Goal: Task Accomplishment & Management: Manage account settings

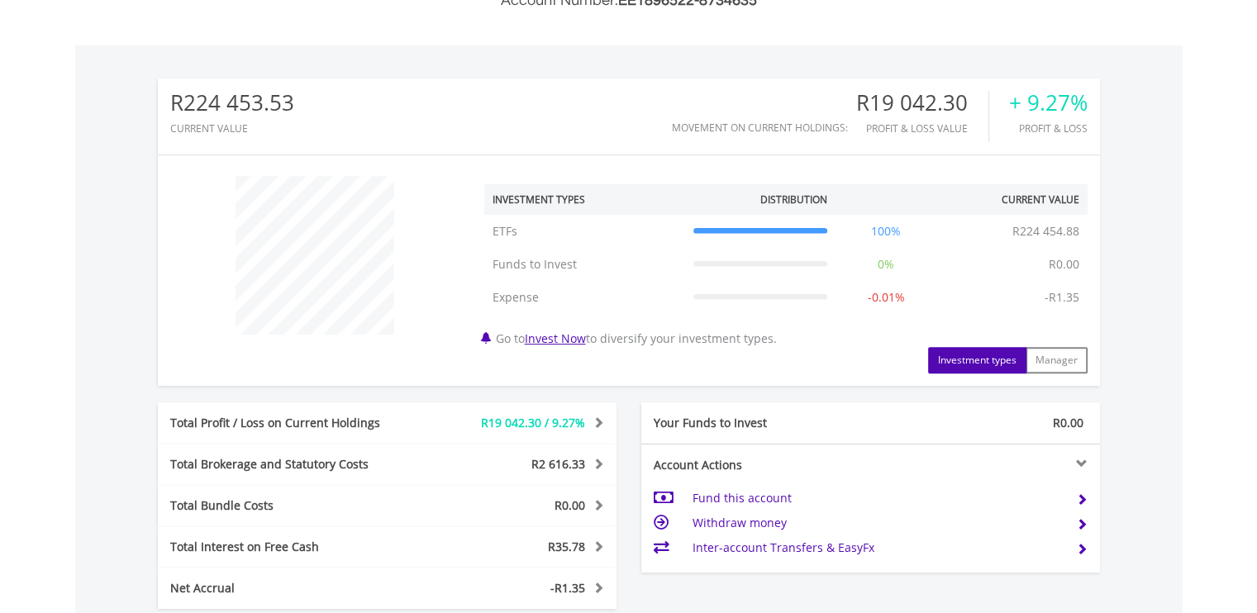
scroll to position [496, 0]
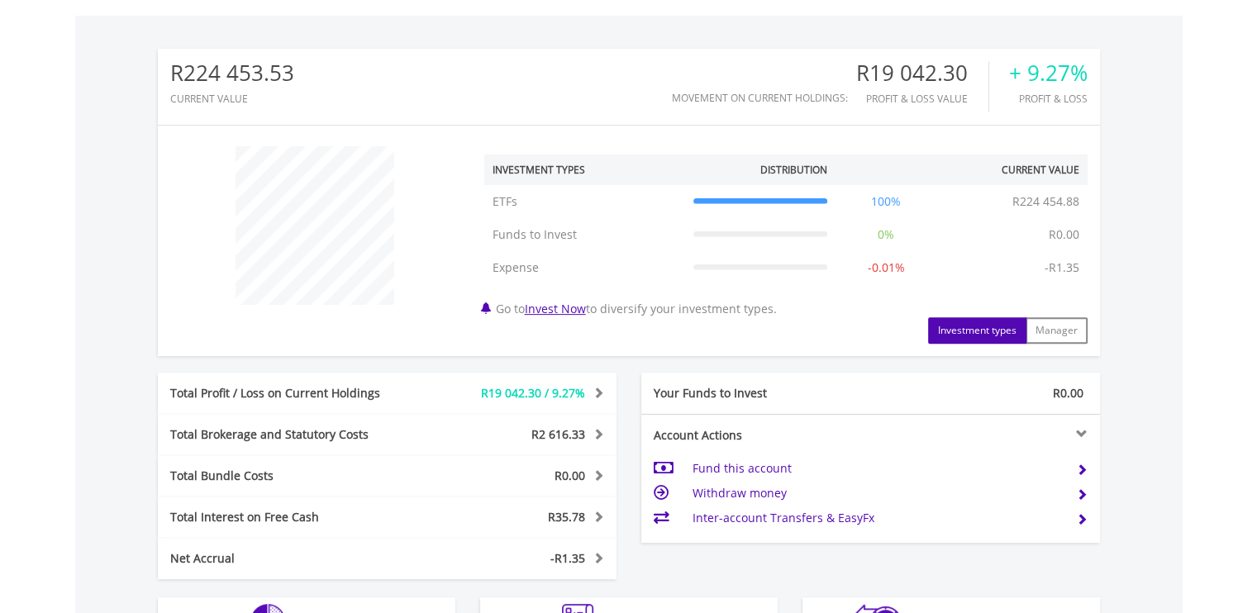
click at [740, 464] on td "Fund this account" at bounding box center [876, 468] width 371 height 25
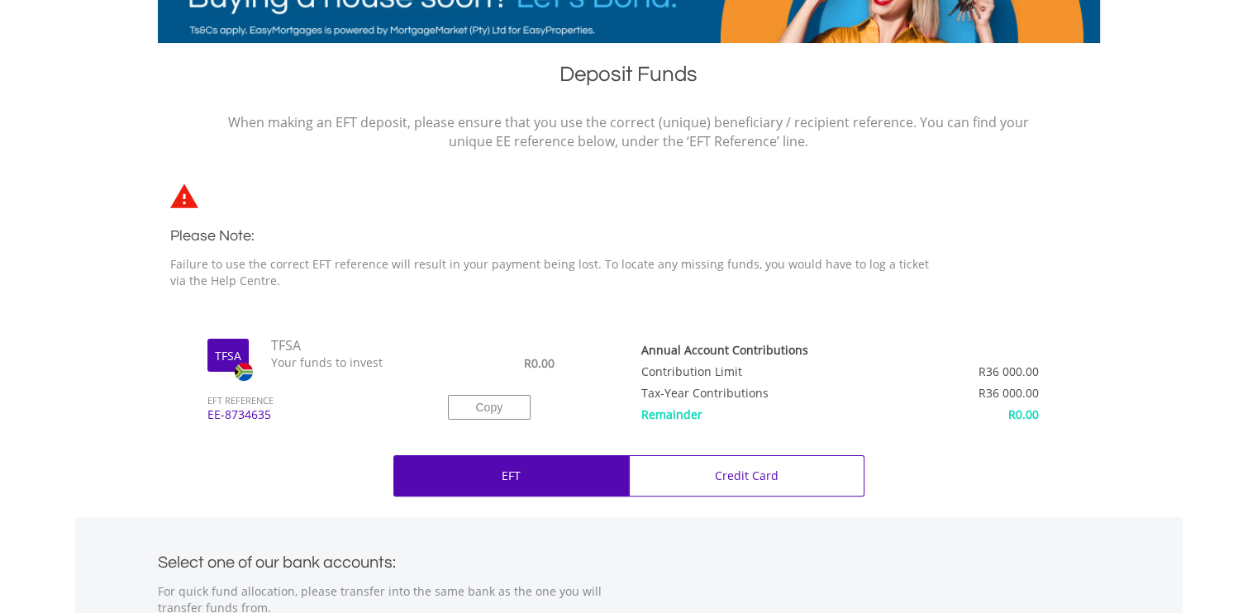
scroll to position [330, 0]
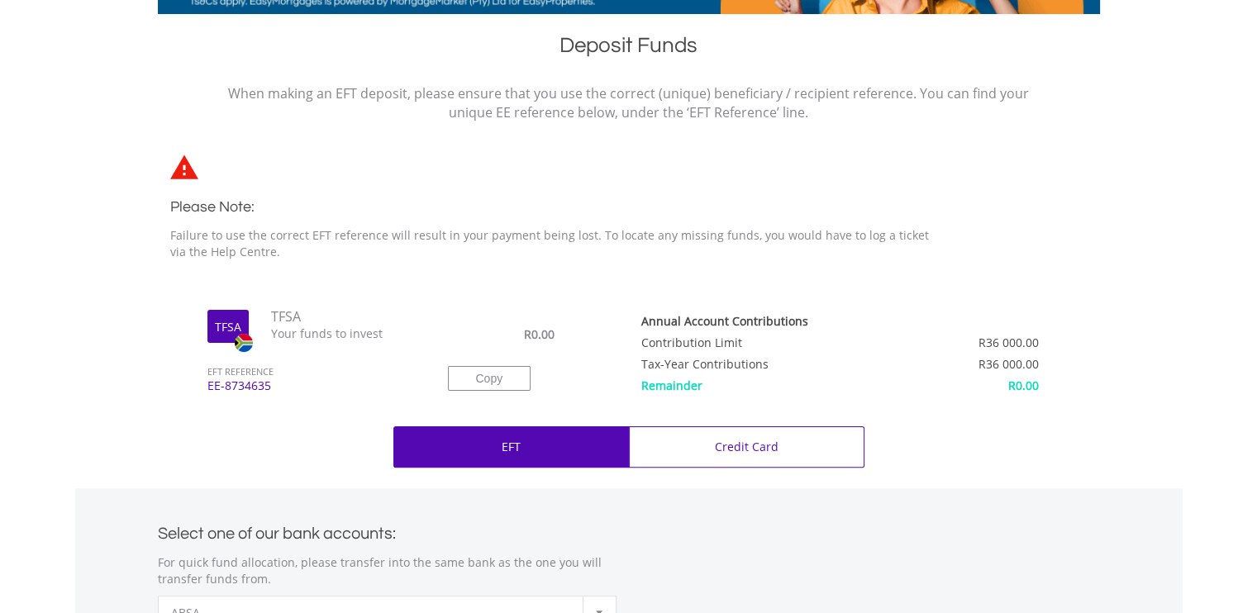
click at [556, 446] on div "EFT" at bounding box center [510, 446] width 235 height 41
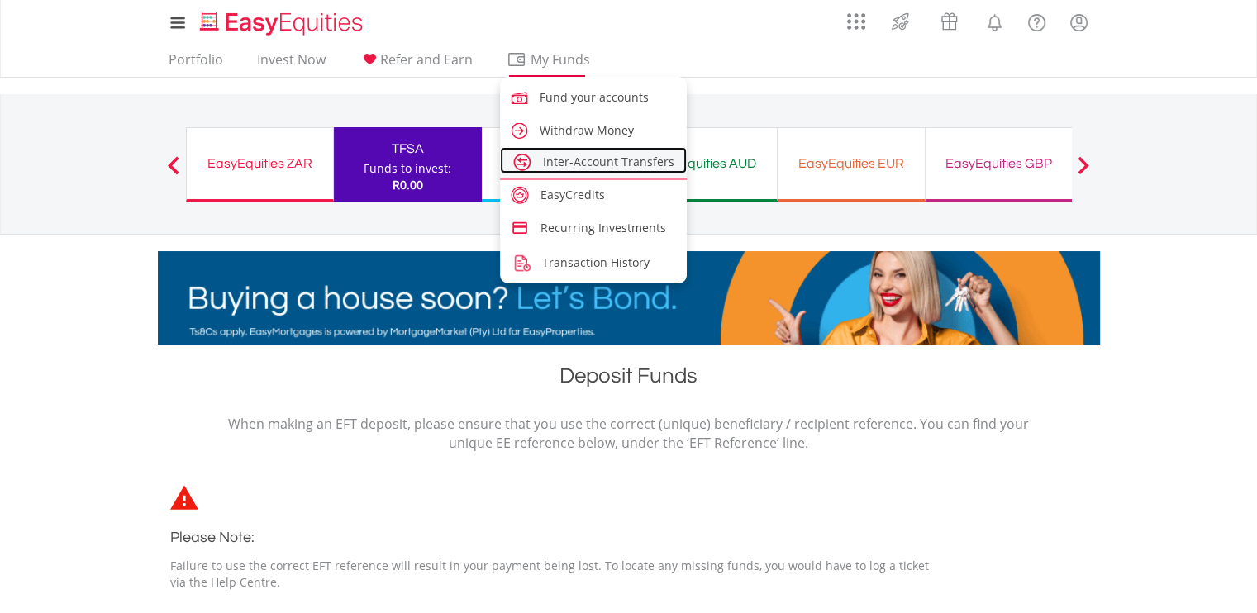
click at [607, 167] on span "Inter-Account Transfers" at bounding box center [608, 162] width 131 height 16
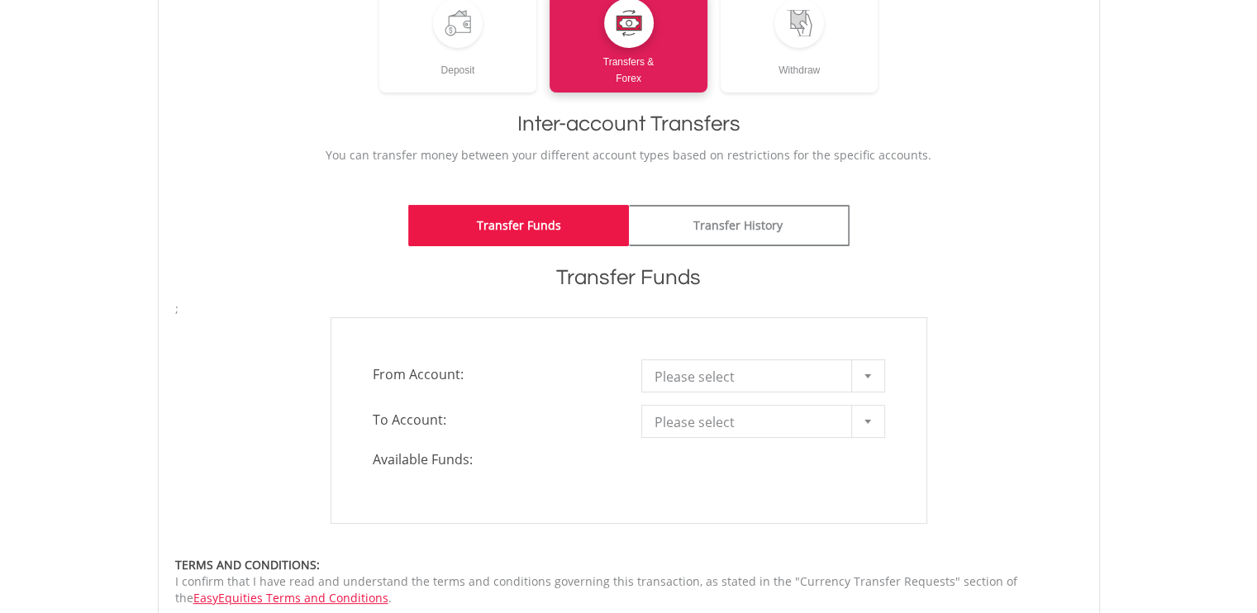
scroll to position [330, 0]
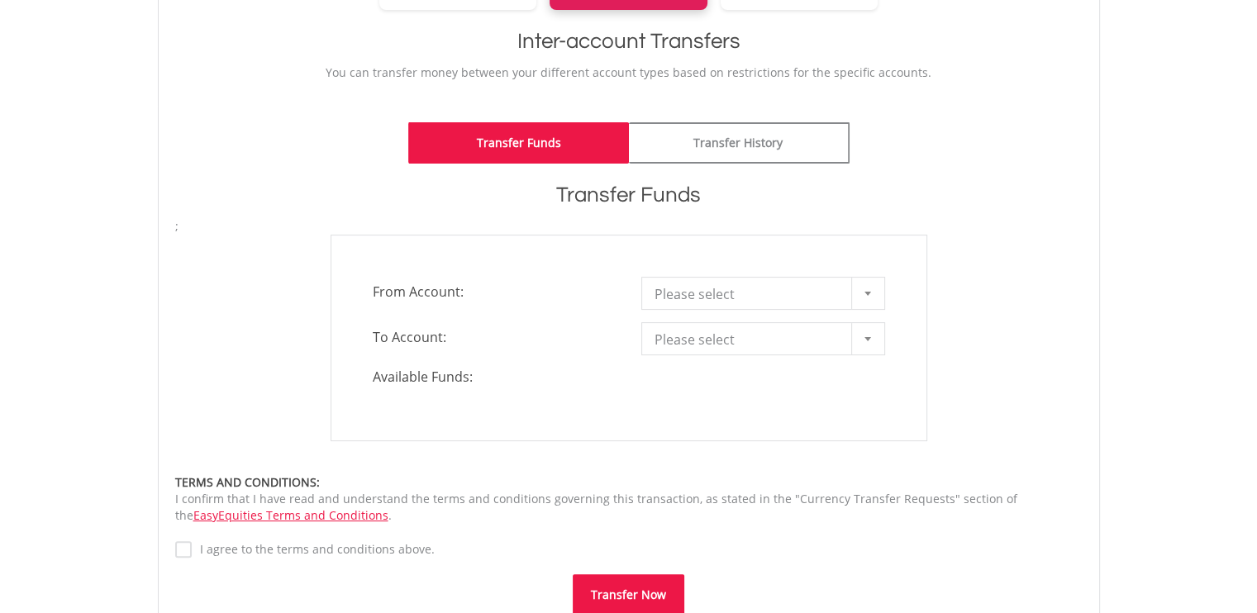
click at [867, 294] on b at bounding box center [867, 294] width 7 height 4
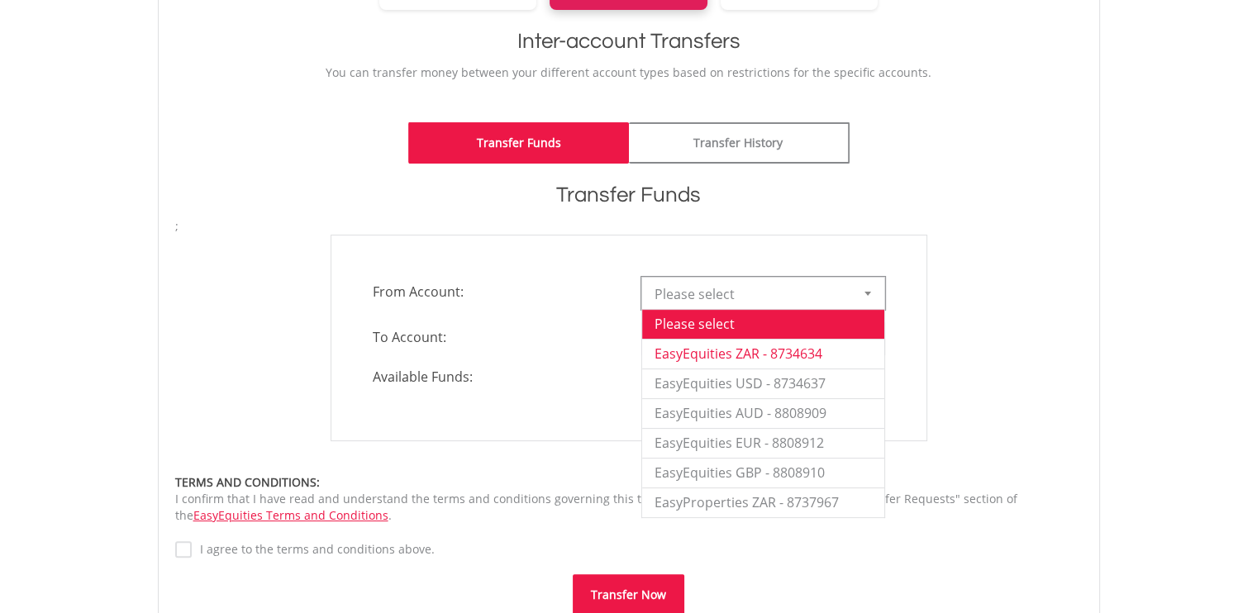
click at [833, 349] on li "EasyEquities ZAR - 8734634" at bounding box center [763, 354] width 242 height 30
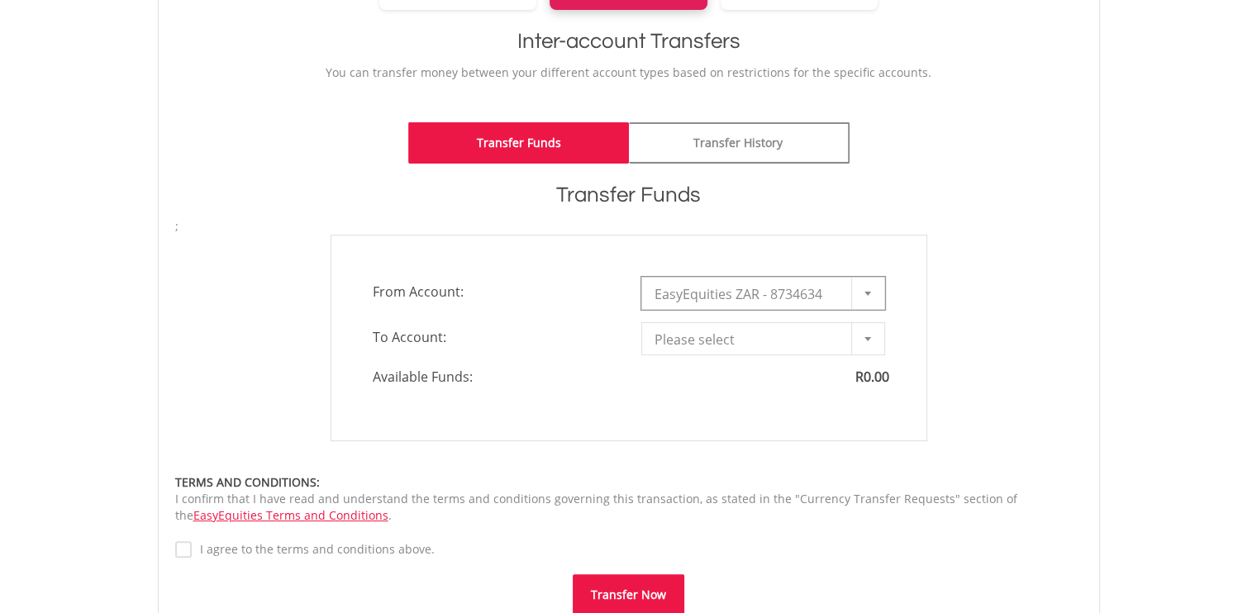
click at [869, 335] on div at bounding box center [867, 338] width 33 height 31
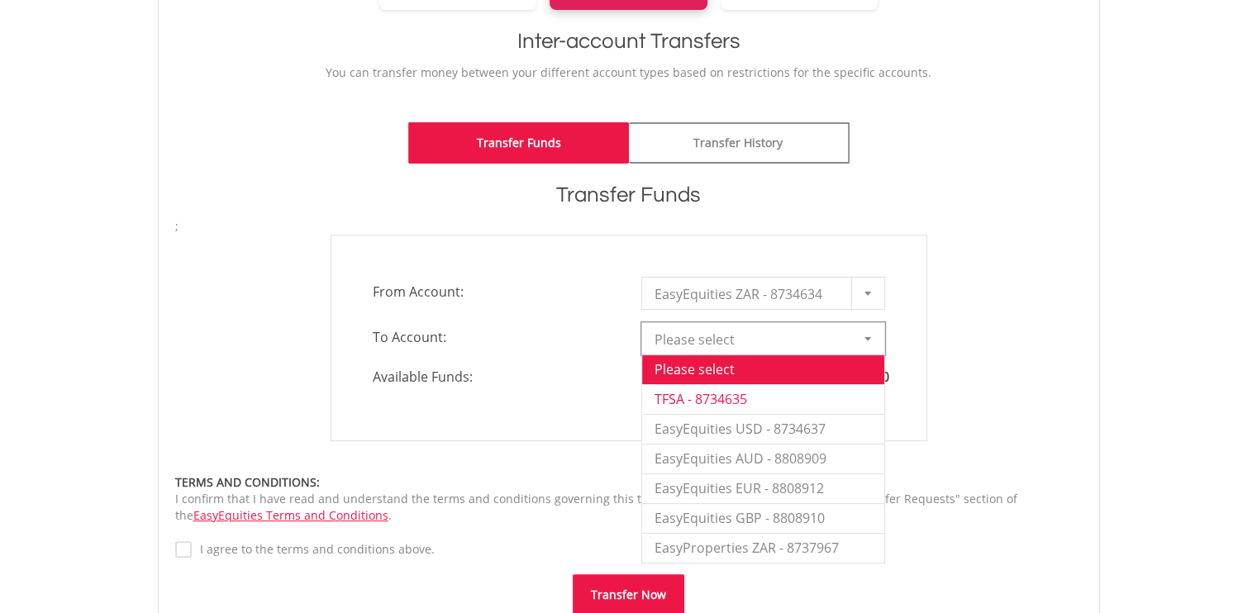
click at [782, 392] on li "TFSA - 8734635" at bounding box center [763, 399] width 242 height 30
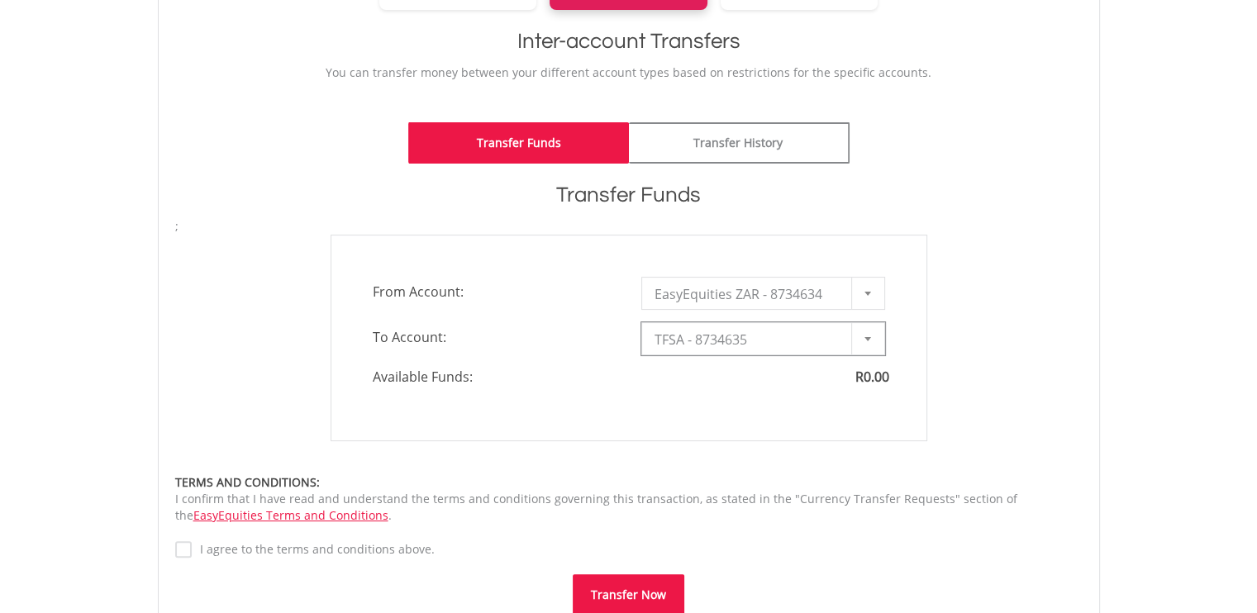
type input "*"
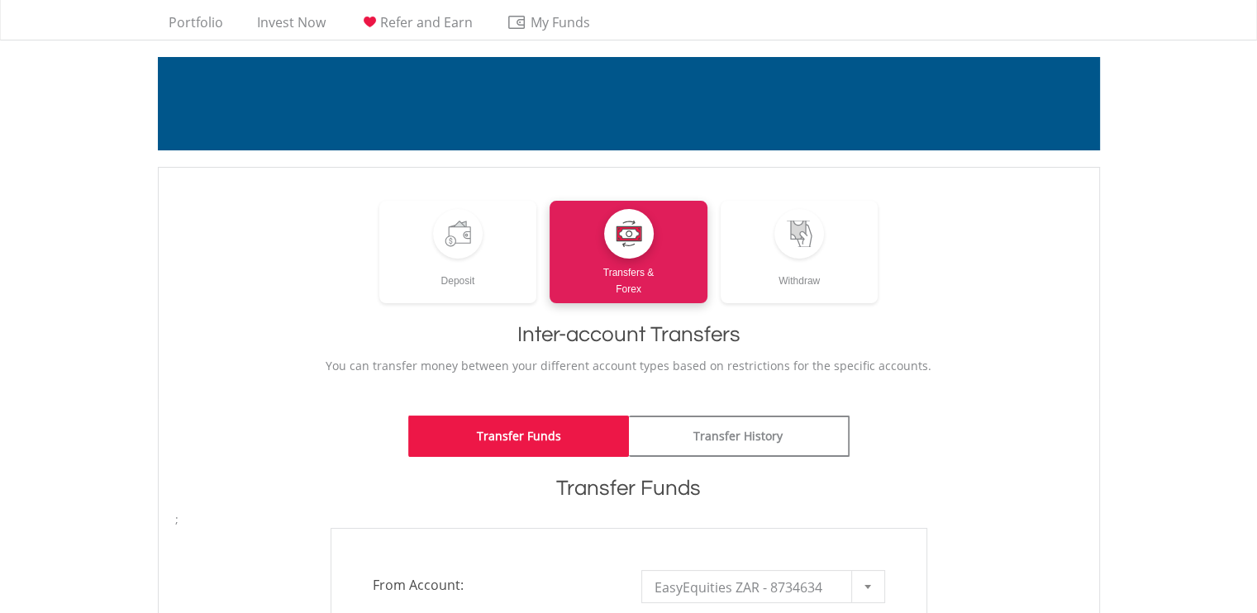
scroll to position [0, 0]
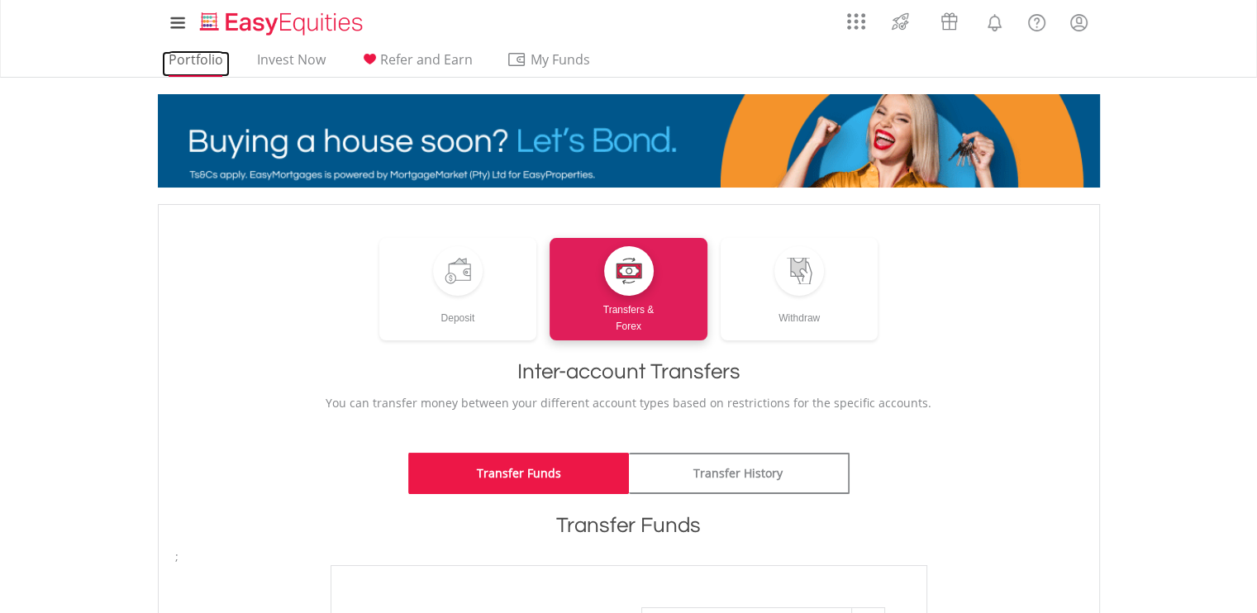
click at [205, 61] on link "Portfolio" at bounding box center [196, 64] width 68 height 26
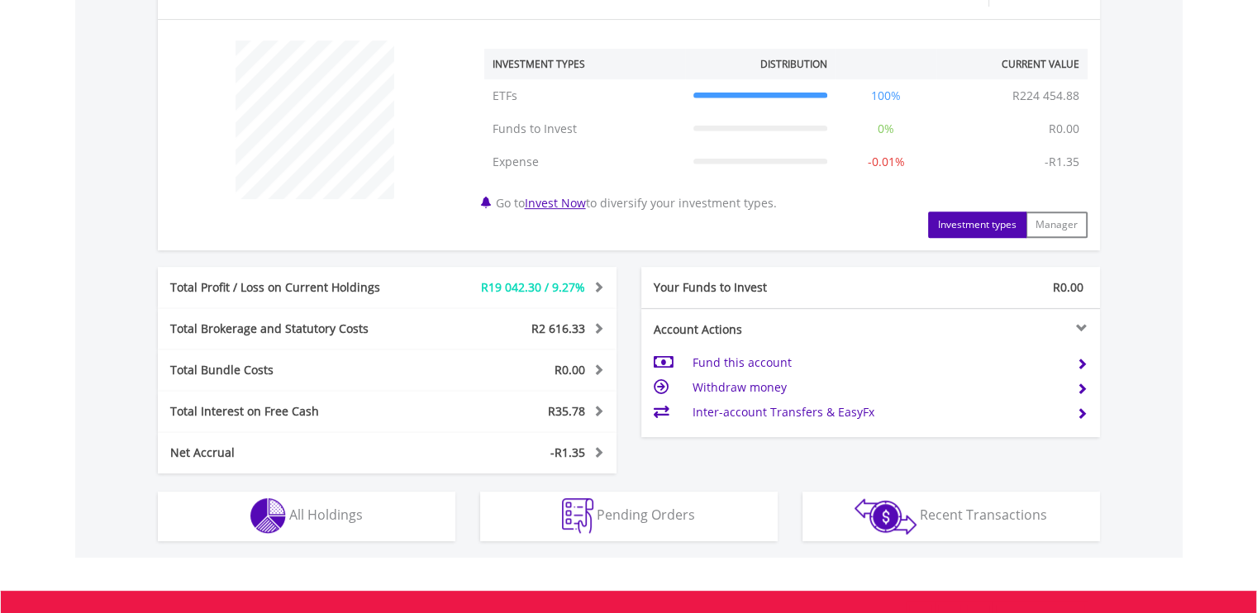
scroll to position [684, 0]
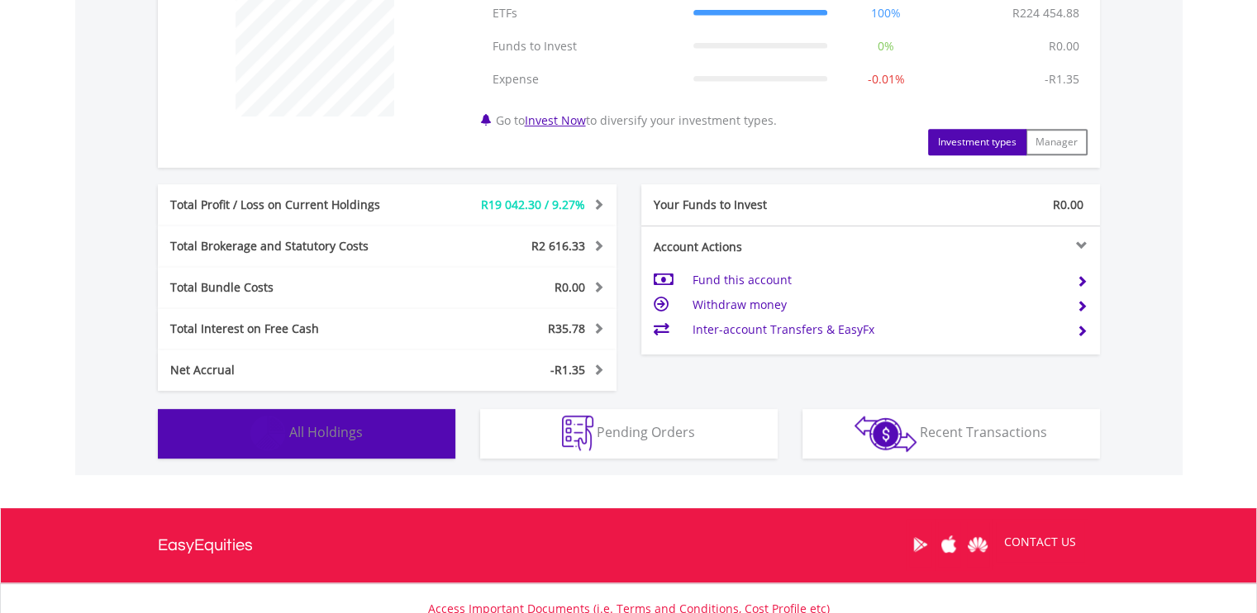
click at [356, 427] on span "All Holdings" at bounding box center [326, 432] width 74 height 18
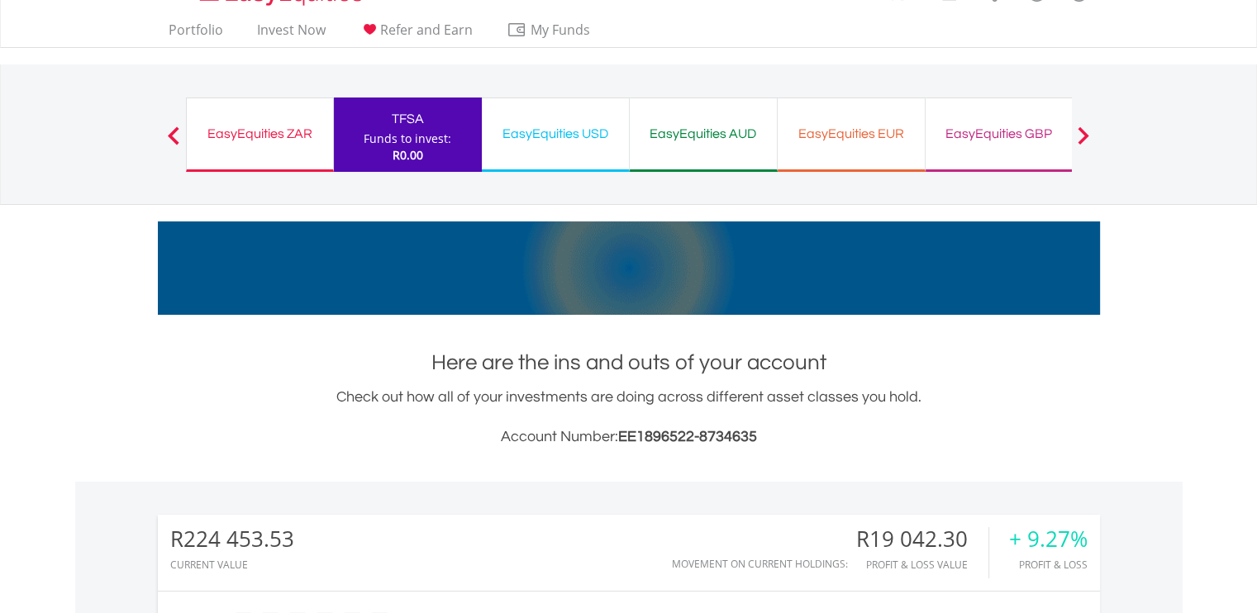
scroll to position [0, 0]
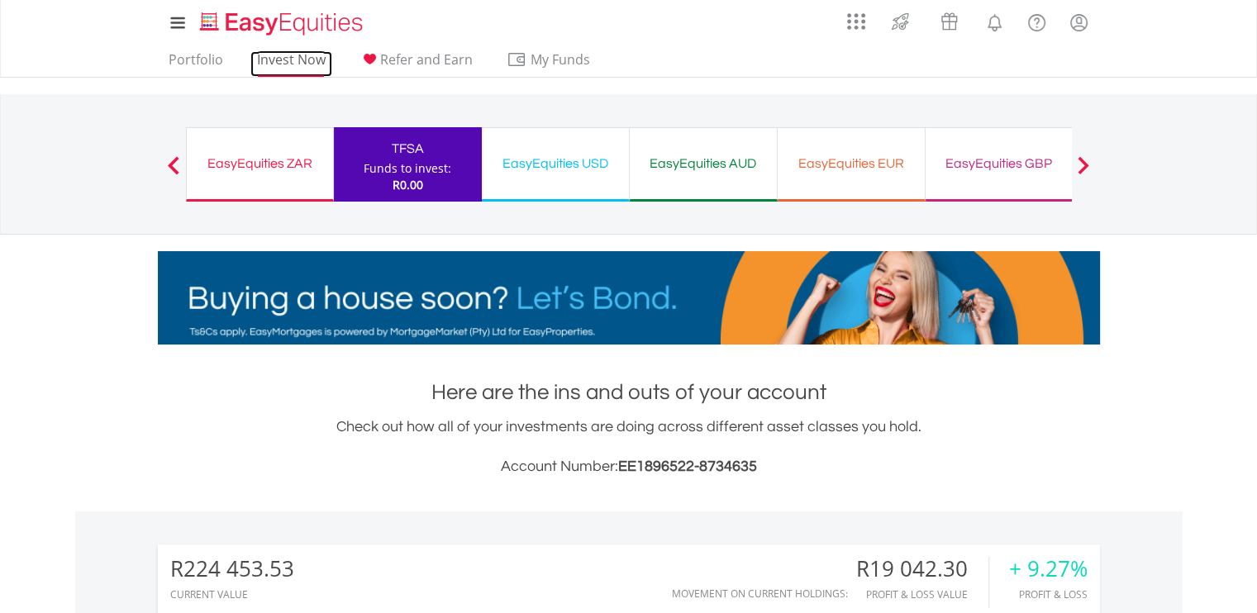
click at [307, 54] on link "Invest Now" at bounding box center [291, 64] width 82 height 26
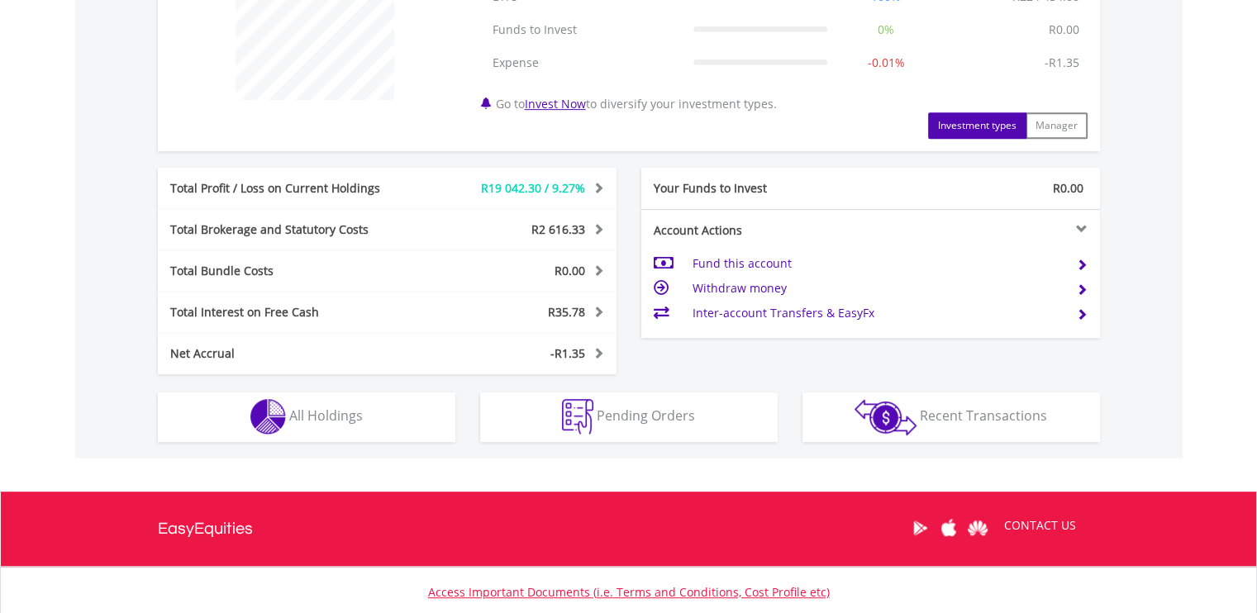
scroll to position [815, 0]
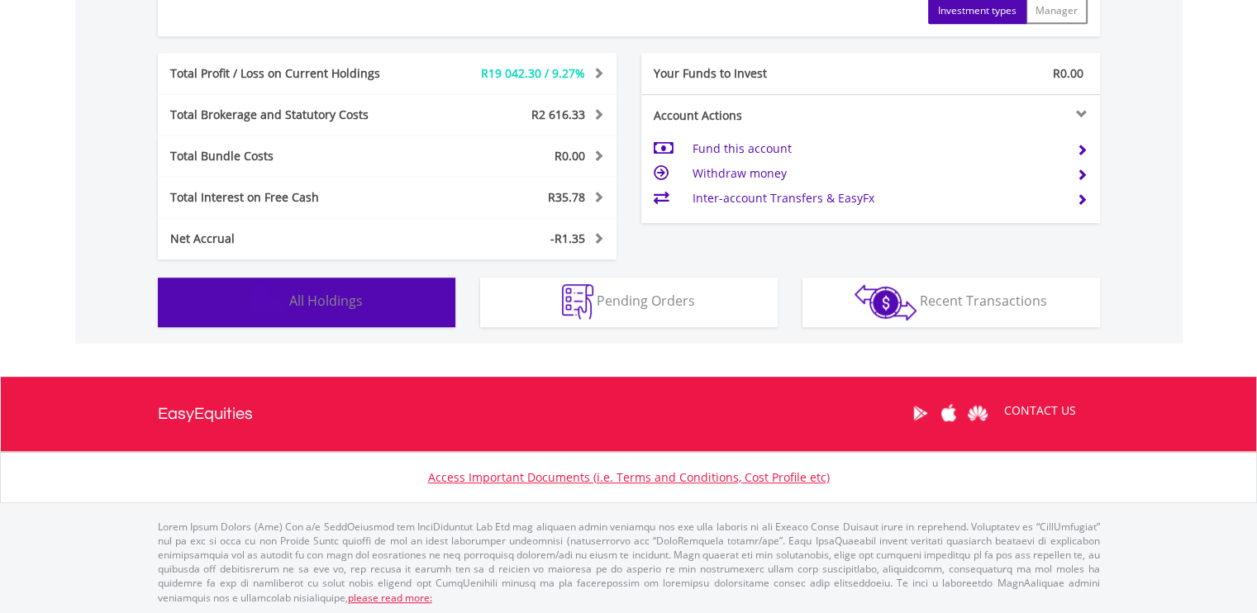
click at [394, 285] on button "Holdings All Holdings" at bounding box center [306, 303] width 297 height 50
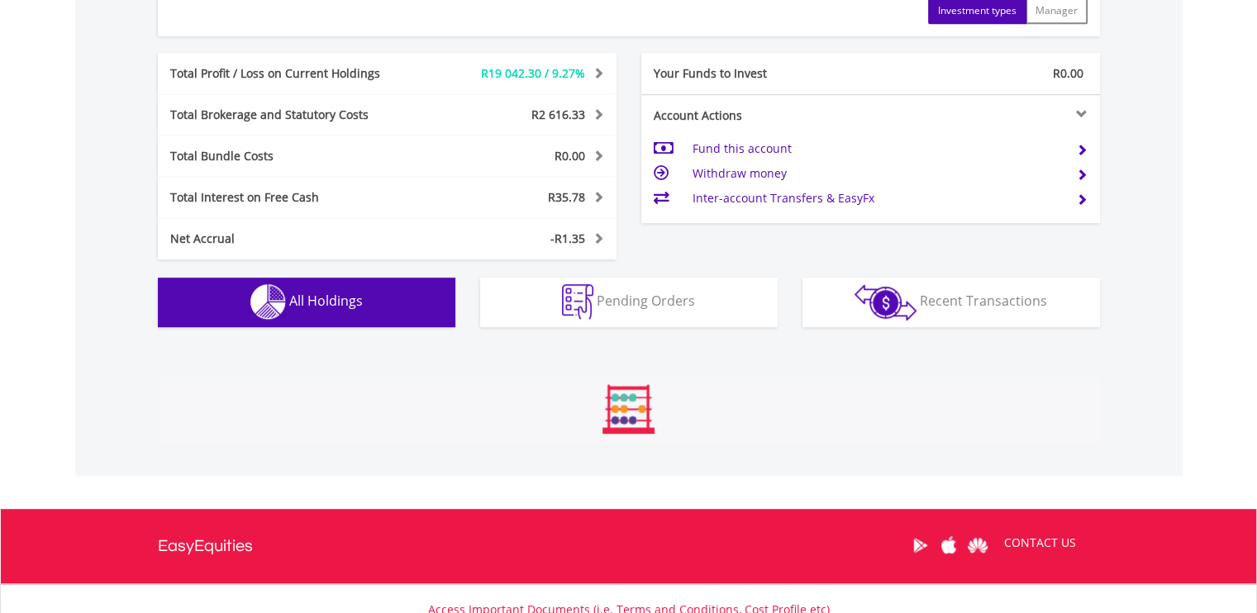
scroll to position [1190, 0]
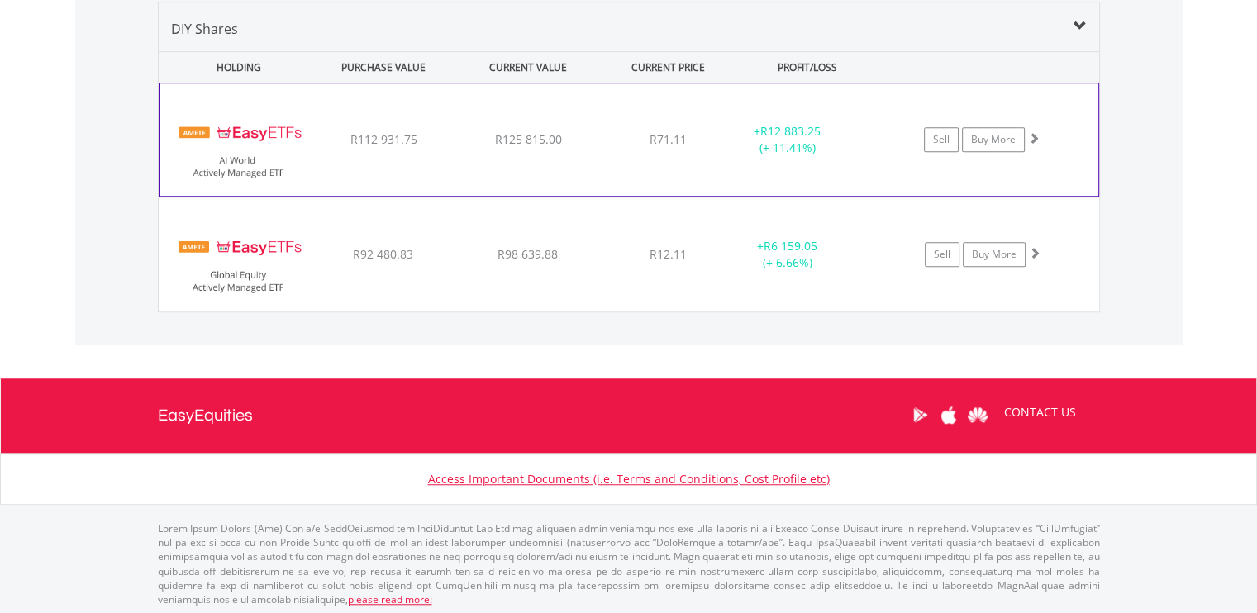
click at [317, 178] on div "﻿ EasyETFs AI World Actively Managed ETF R112 931.75 R125 815.00 R71.11 + R12 8…" at bounding box center [628, 139] width 938 height 112
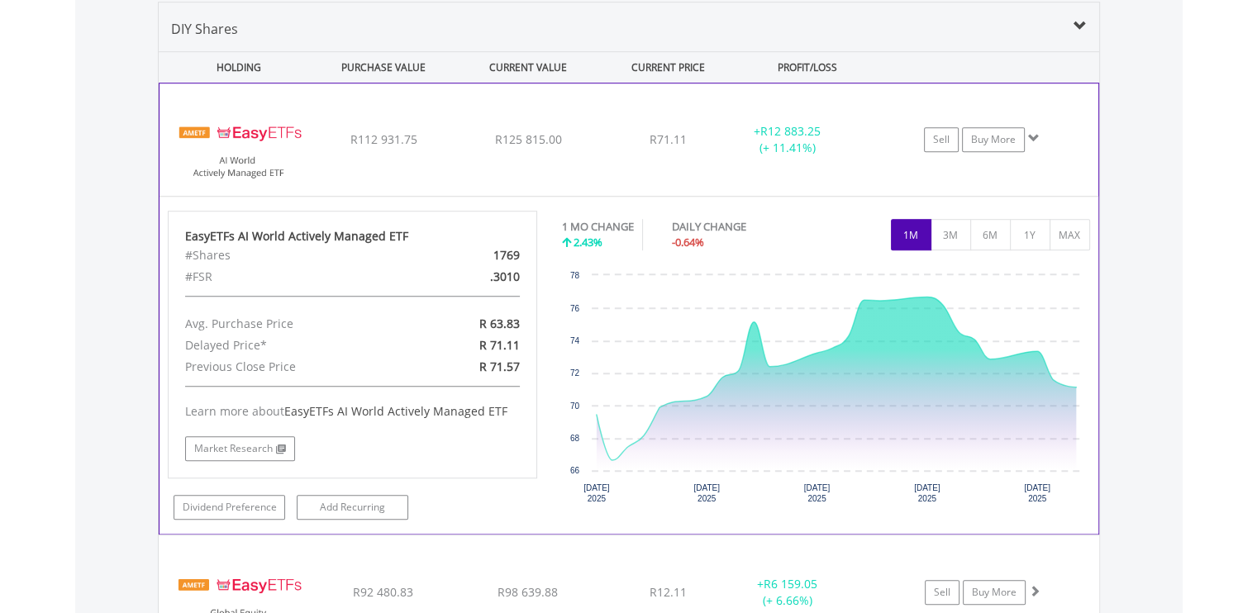
click at [333, 171] on div "﻿ EasyETFs AI World Actively Managed ETF R112 931.75 R125 815.00 R71.11 + R12 8…" at bounding box center [628, 139] width 938 height 112
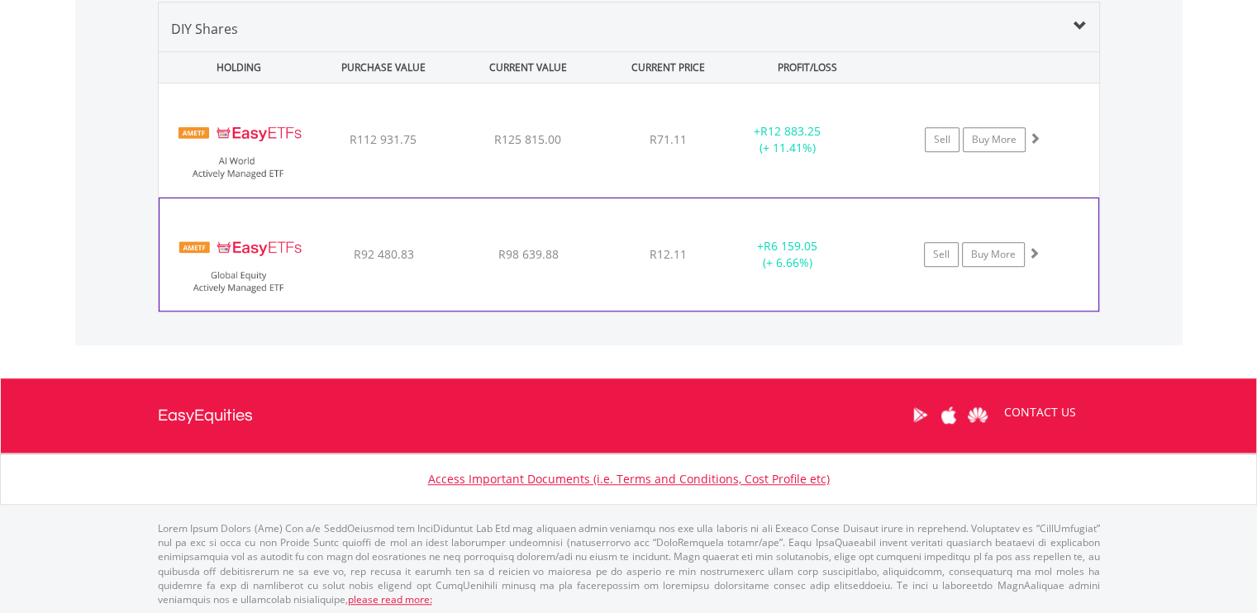
click at [322, 197] on div "﻿ EasyETFs Global Equity Actively Managed ETF R92 480.83 R98 639.88 R12.11 + R6…" at bounding box center [629, 139] width 940 height 113
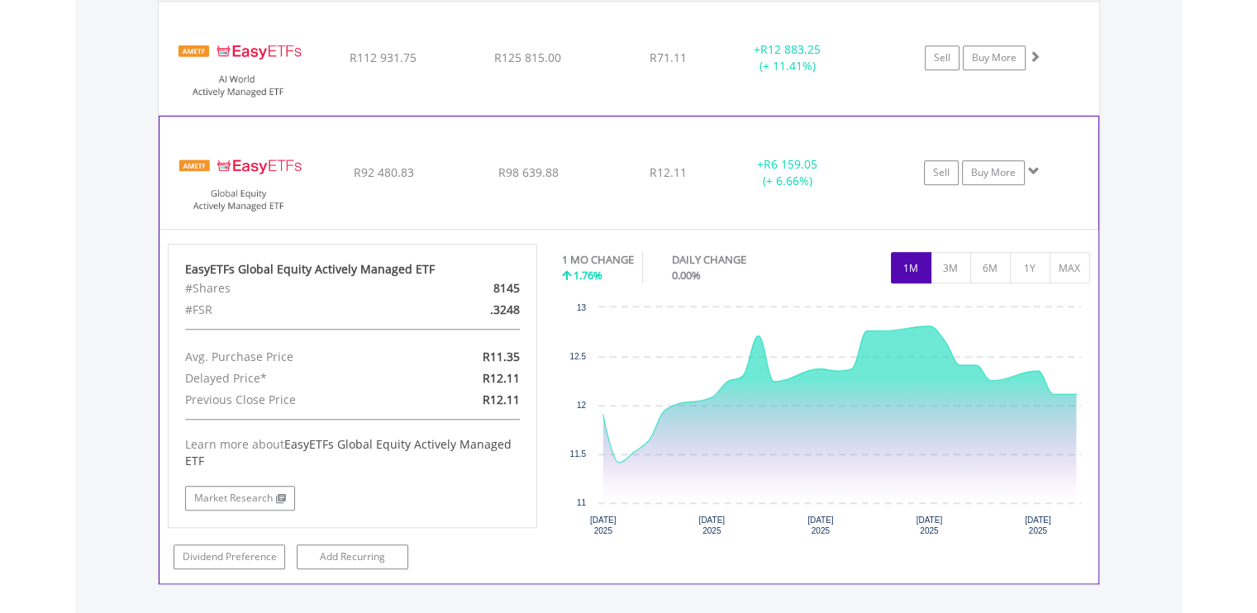
scroll to position [1273, 0]
